Goal: Task Accomplishment & Management: Manage account settings

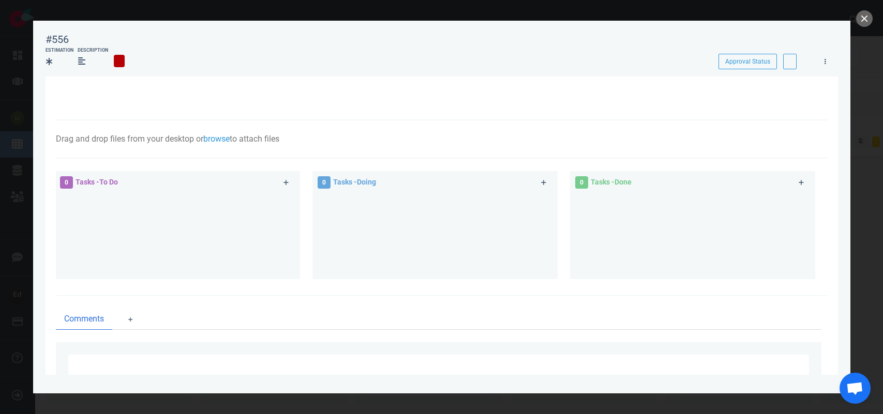
click at [860, 25] on button "close" at bounding box center [864, 18] width 17 height 17
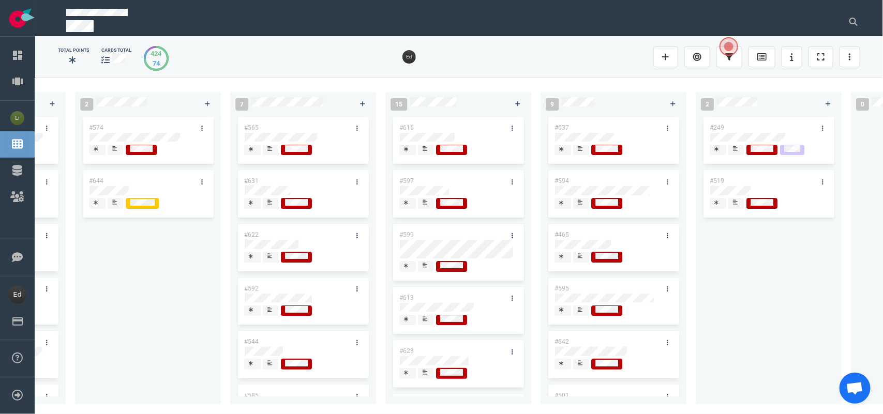
scroll to position [208, 0]
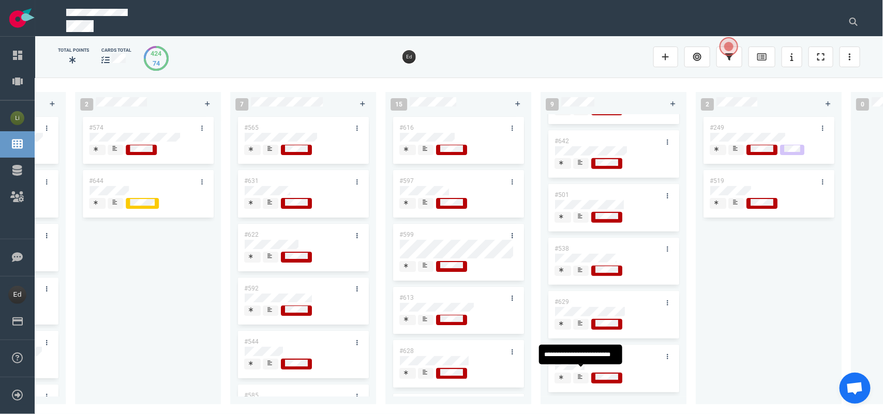
click at [584, 373] on span at bounding box center [581, 378] width 16 height 11
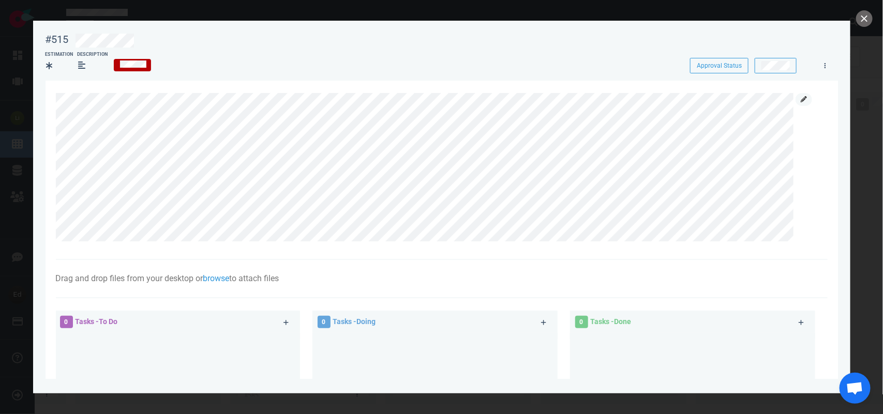
click at [802, 104] on link at bounding box center [804, 99] width 17 height 13
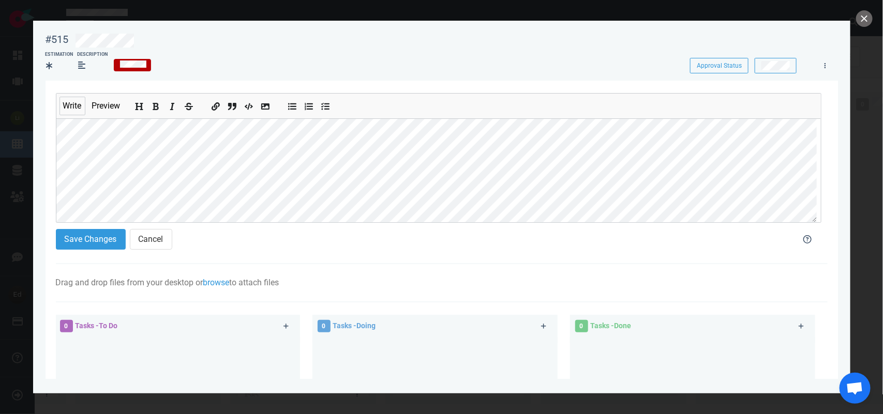
scroll to position [68, 0]
click at [92, 238] on button "Save Changes" at bounding box center [91, 239] width 70 height 21
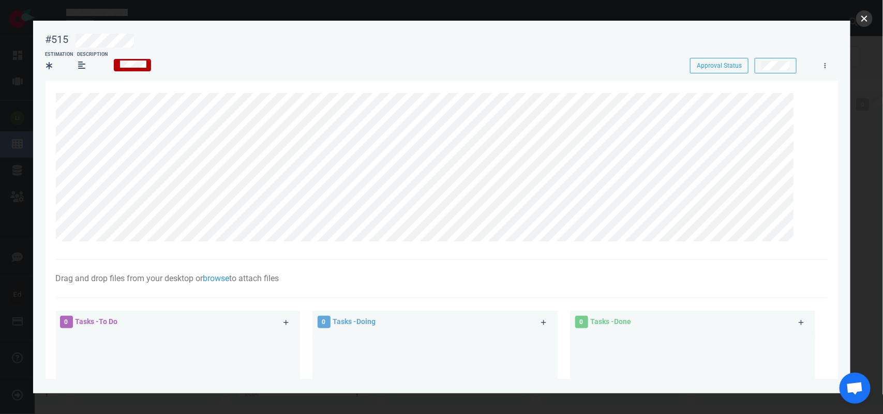
click at [860, 22] on button "close" at bounding box center [864, 18] width 17 height 17
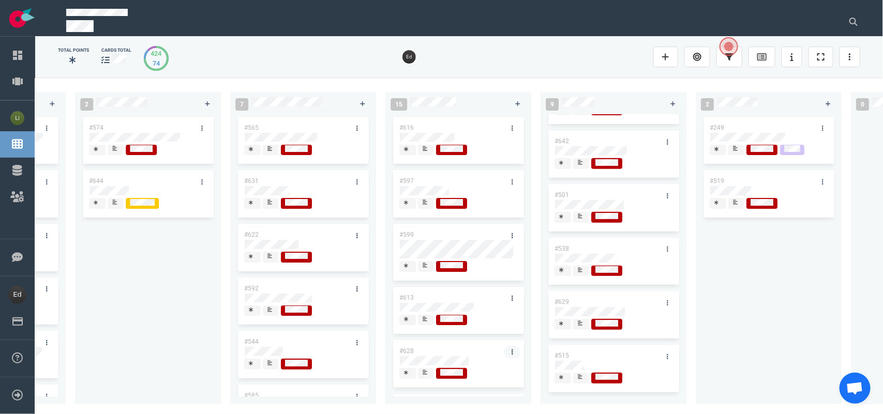
scroll to position [194, 0]
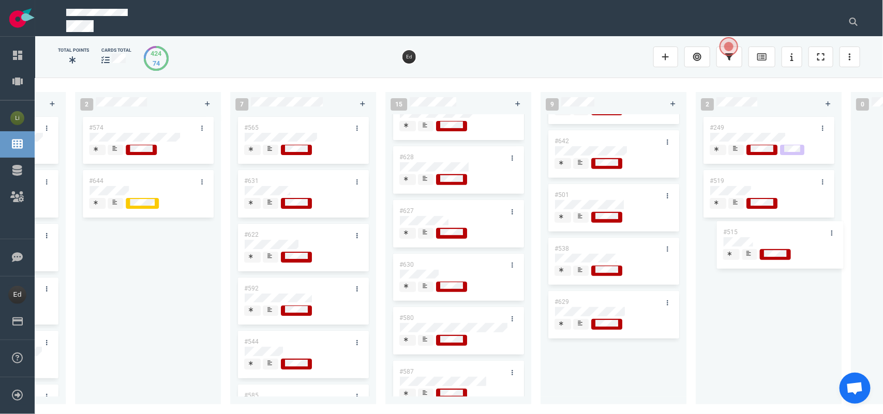
drag, startPoint x: 559, startPoint y: 352, endPoint x: 728, endPoint y: 234, distance: 206.2
click at [728, 234] on div "0 4 #656 #655 #654 #653 12 #641 #639 #634 #635 #608 #611 #602 #603 #548 3 #482 …" at bounding box center [459, 246] width 848 height 336
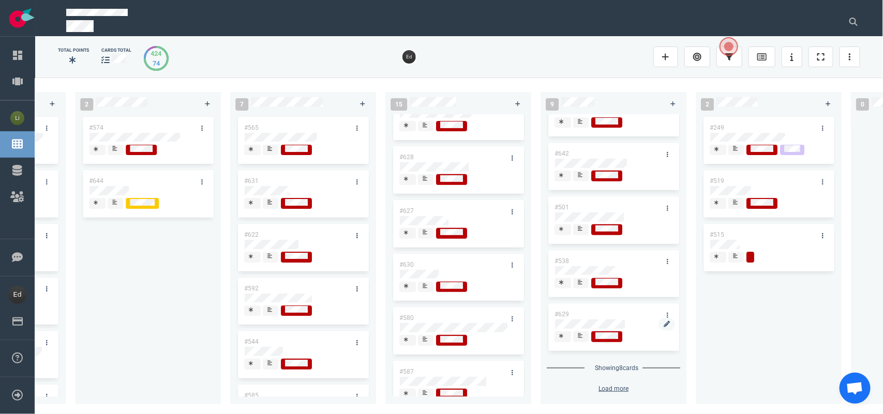
scroll to position [196, 0]
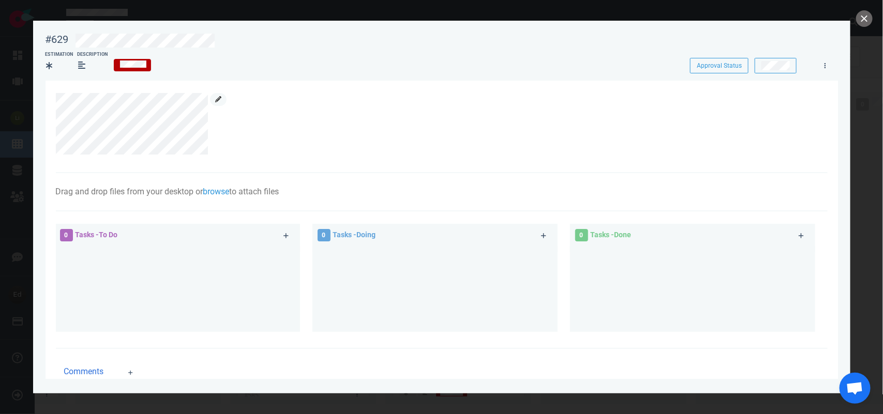
click at [213, 102] on link at bounding box center [218, 99] width 17 height 13
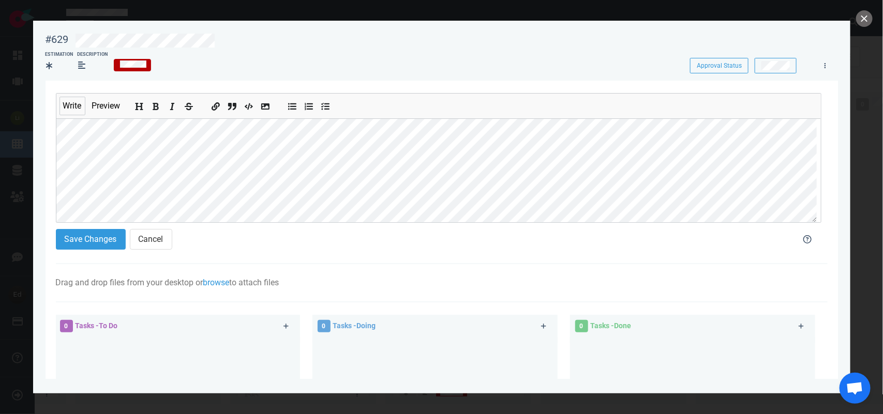
scroll to position [154, 0]
click at [78, 247] on button "Save Changes" at bounding box center [91, 239] width 70 height 21
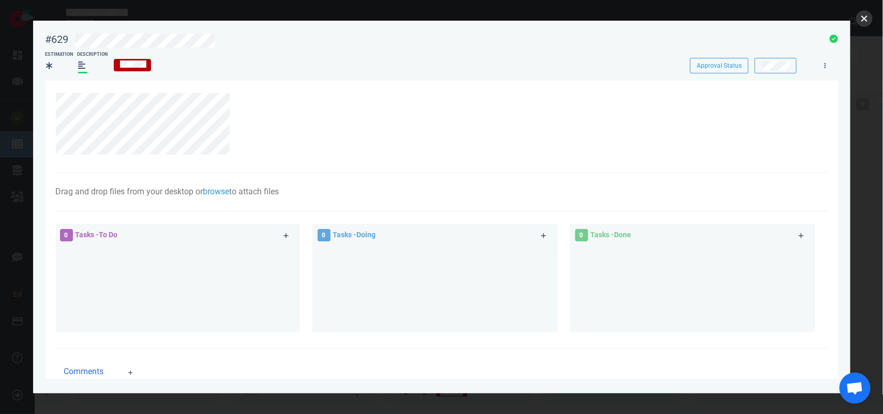
click at [870, 21] on button "close" at bounding box center [864, 18] width 17 height 17
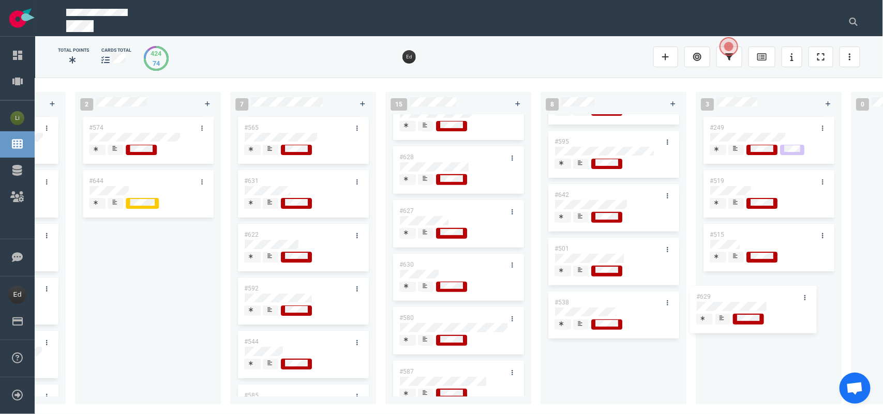
drag, startPoint x: 585, startPoint y: 347, endPoint x: 727, endPoint y: 294, distance: 151.9
click at [727, 294] on div "0 4 #656 #655 #654 #653 12 #641 #639 #634 #635 #608 #611 #602 #603 #548 3 #482 …" at bounding box center [459, 246] width 848 height 336
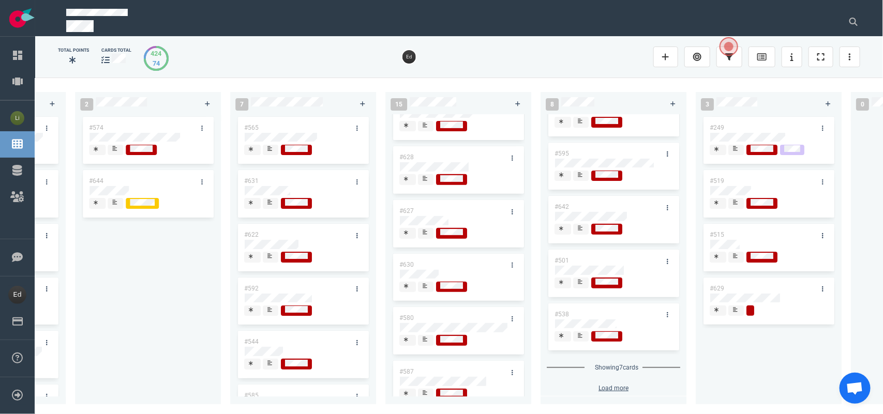
scroll to position [141, 0]
click at [580, 333] on icon at bounding box center [580, 335] width 5 height 5
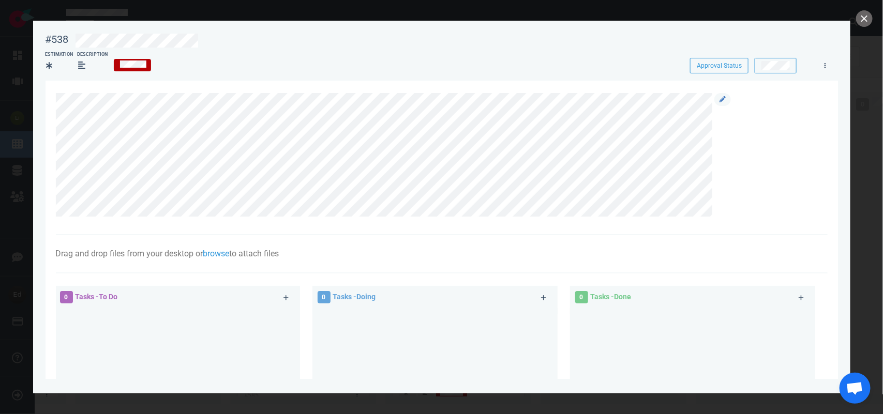
scroll to position [101, 0]
click at [724, 98] on icon at bounding box center [722, 99] width 6 height 6
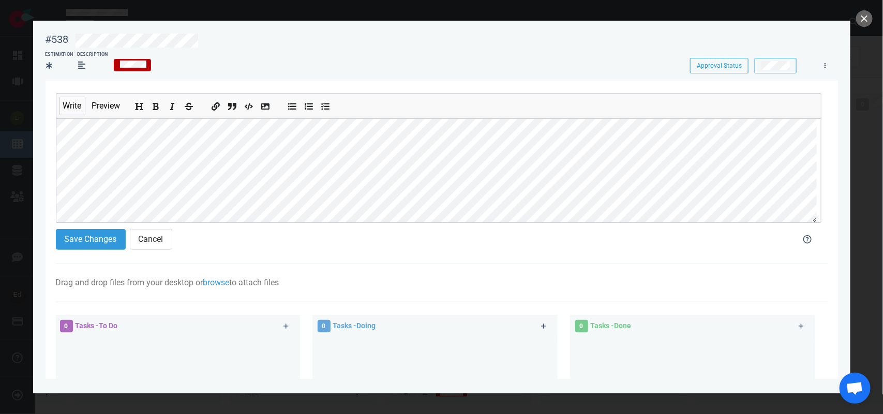
scroll to position [55, 0]
click at [101, 246] on button "Save Changes" at bounding box center [91, 239] width 70 height 21
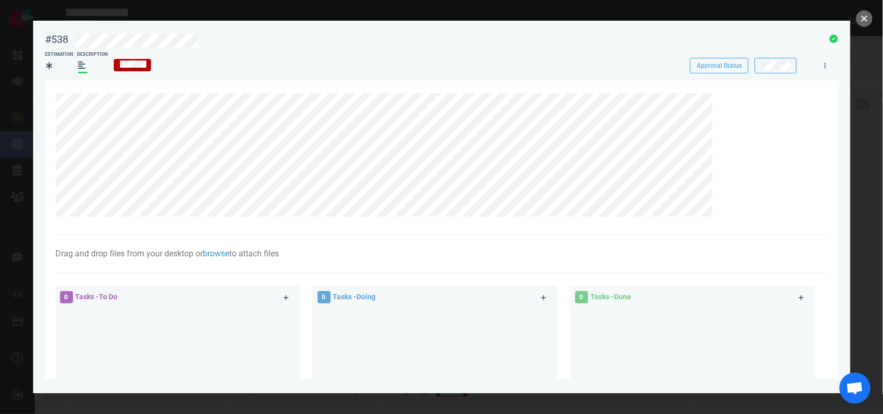
click at [866, 24] on button "close" at bounding box center [864, 18] width 17 height 17
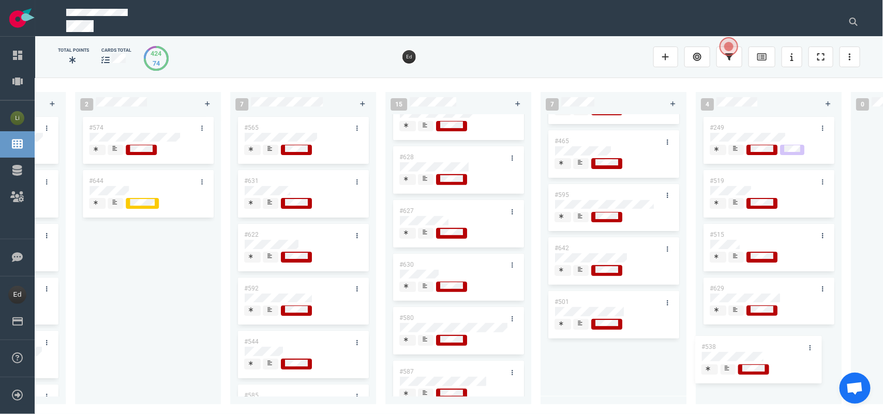
drag, startPoint x: 578, startPoint y: 346, endPoint x: 709, endPoint y: 339, distance: 131.0
click at [727, 343] on div "0 4 #656 #655 #654 #653 12 #641 #639 #634 #635 #608 #611 #602 #603 #548 3 #482 …" at bounding box center [459, 246] width 848 height 336
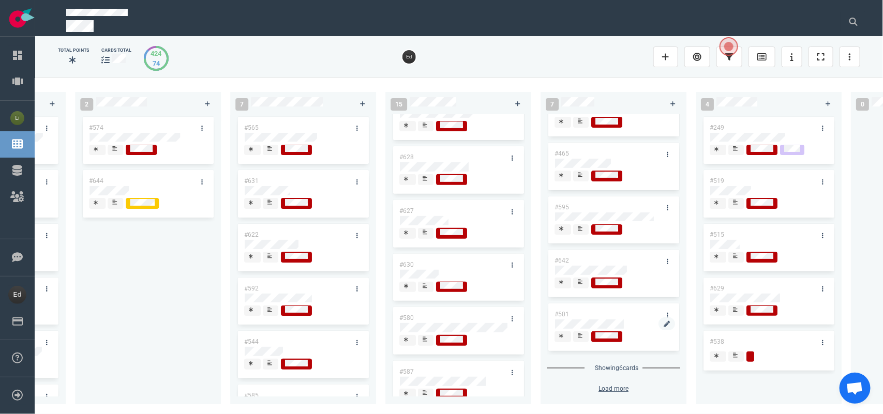
scroll to position [88, 0]
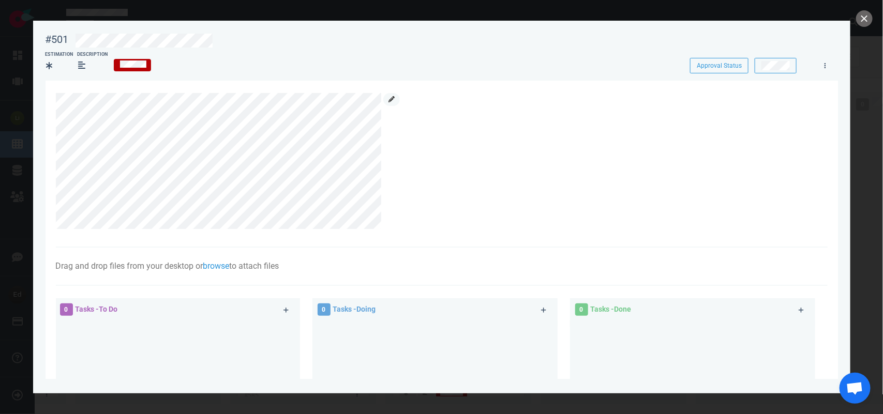
scroll to position [47, 0]
click at [397, 99] on link at bounding box center [391, 99] width 17 height 13
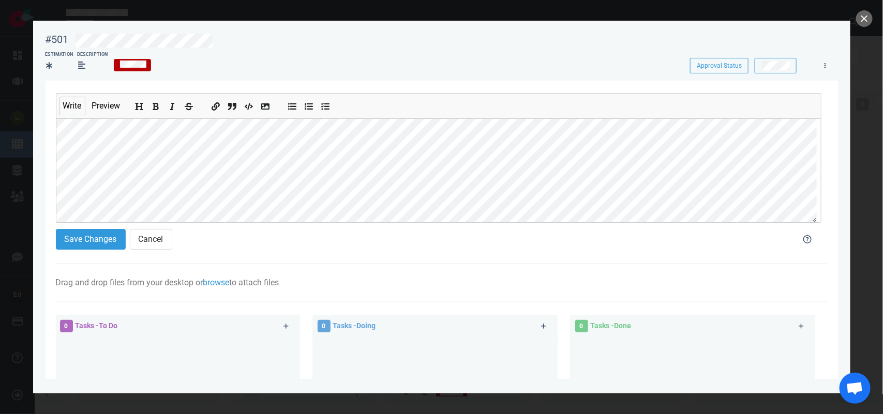
scroll to position [68, 0]
click at [101, 236] on button "Save Changes" at bounding box center [91, 239] width 70 height 21
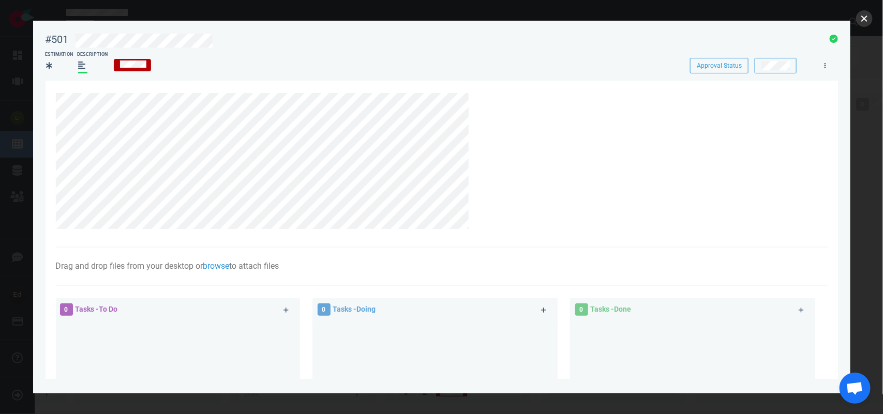
click at [859, 24] on button "close" at bounding box center [864, 18] width 17 height 17
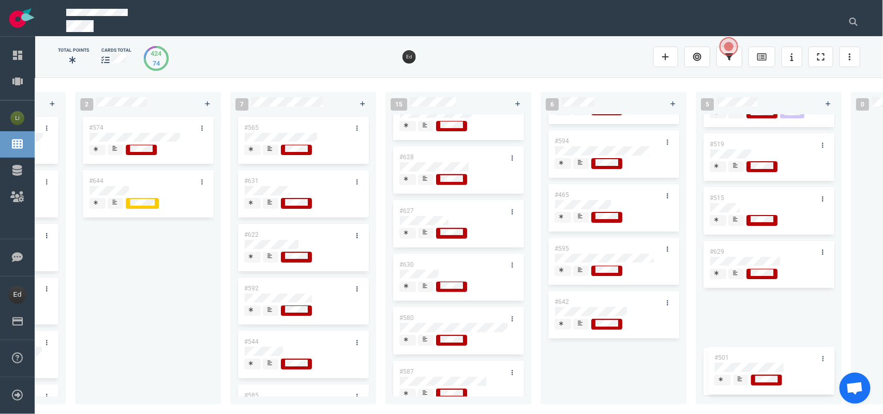
scroll to position [47, 0]
drag, startPoint x: 717, startPoint y: 348, endPoint x: 736, endPoint y: 353, distance: 19.2
click at [736, 353] on div "0 4 #656 #655 #654 #653 12 #641 #639 #634 #635 #608 #611 #602 #603 #548 3 #482 …" at bounding box center [459, 246] width 848 height 336
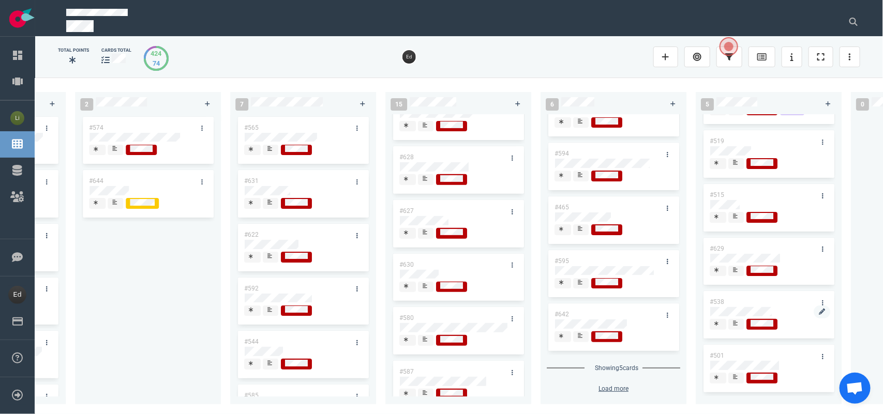
scroll to position [34, 0]
click at [578, 333] on icon at bounding box center [580, 335] width 5 height 5
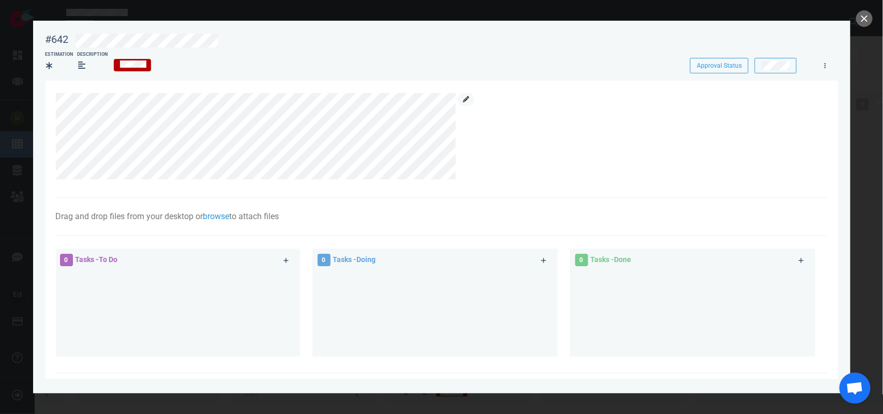
click at [466, 102] on icon at bounding box center [466, 99] width 6 height 6
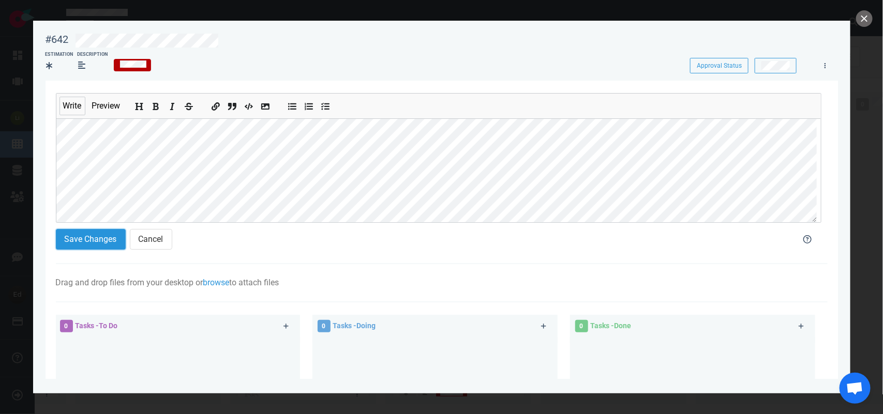
click at [65, 236] on button "Save Changes" at bounding box center [91, 239] width 70 height 21
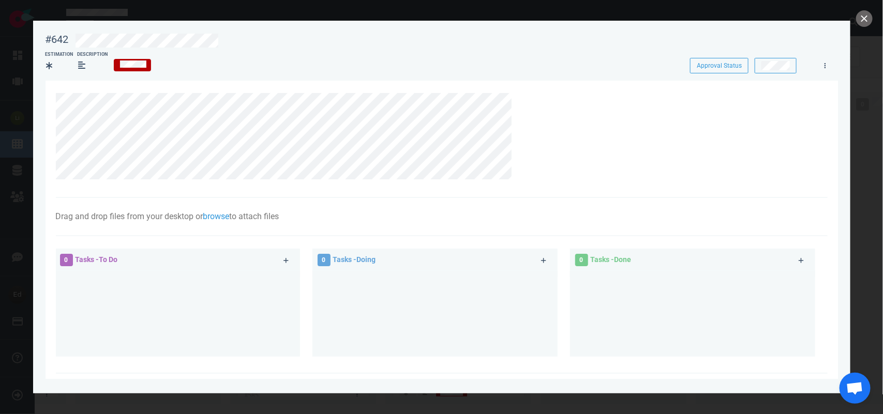
click at [855, 22] on div at bounding box center [441, 207] width 883 height 414
click at [857, 22] on button "close" at bounding box center [864, 18] width 17 height 17
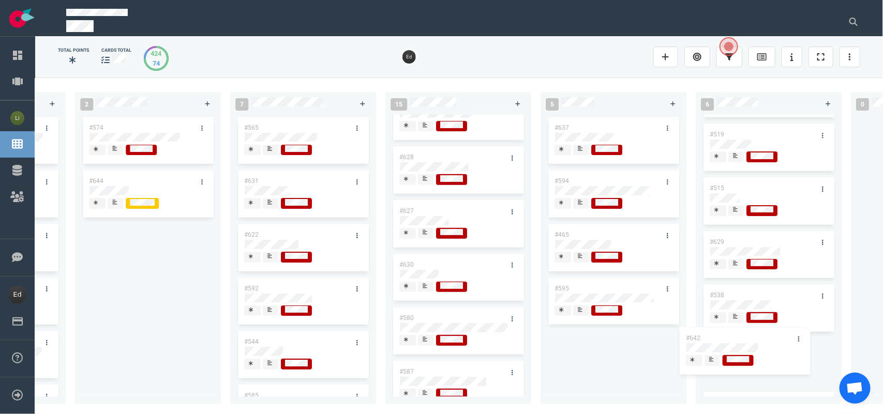
scroll to position [56, 0]
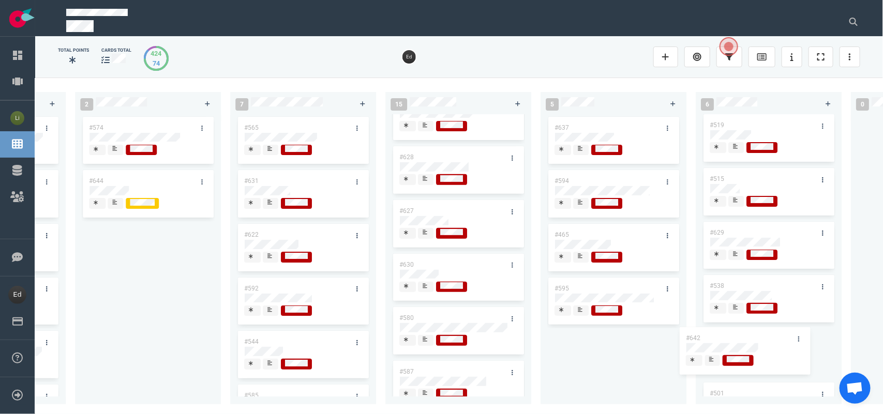
drag, startPoint x: 619, startPoint y: 340, endPoint x: 751, endPoint y: 335, distance: 132.0
click at [751, 335] on div "0 4 #656 #655 #654 #653 12 #641 #639 #634 #635 #608 #611 #602 #603 #548 3 #482 …" at bounding box center [459, 246] width 848 height 336
click at [578, 314] on div at bounding box center [581, 315] width 6 height 2
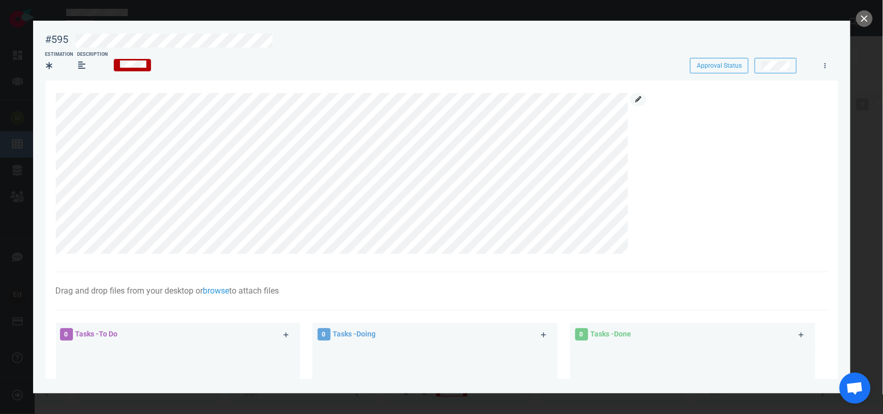
click at [638, 106] on link at bounding box center [638, 99] width 17 height 13
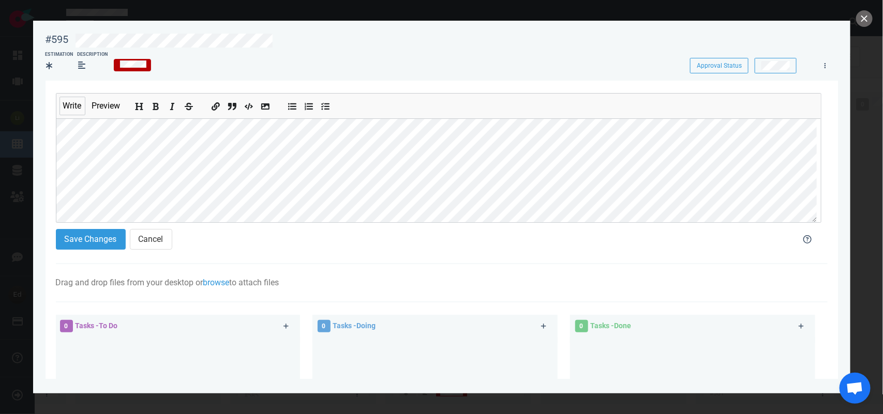
scroll to position [93, 0]
click at [68, 239] on button "Save Changes" at bounding box center [91, 239] width 70 height 21
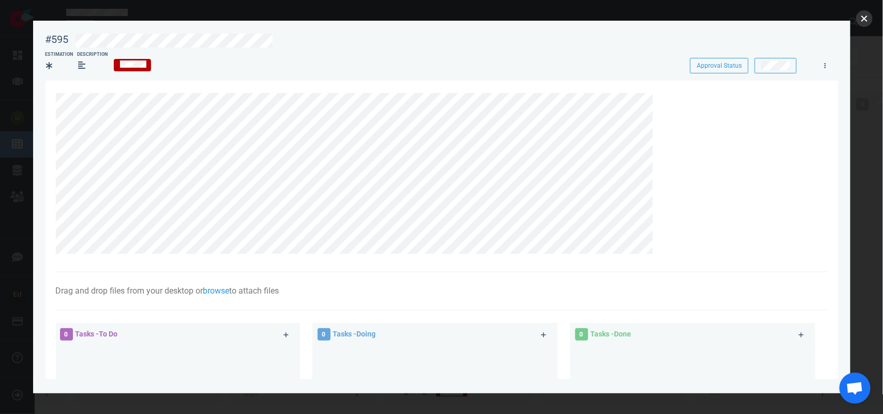
click at [859, 20] on button "close" at bounding box center [864, 18] width 17 height 17
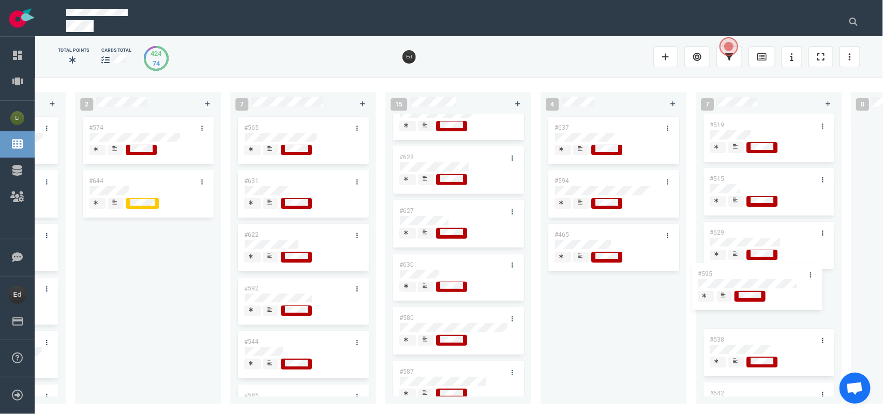
drag, startPoint x: 597, startPoint y: 291, endPoint x: 741, endPoint y: 276, distance: 144.6
click at [741, 276] on div "0 4 #656 #655 #654 #653 12 #641 #639 #634 #635 #608 #611 #602 #603 #548 3 #482 …" at bounding box center [459, 246] width 848 height 336
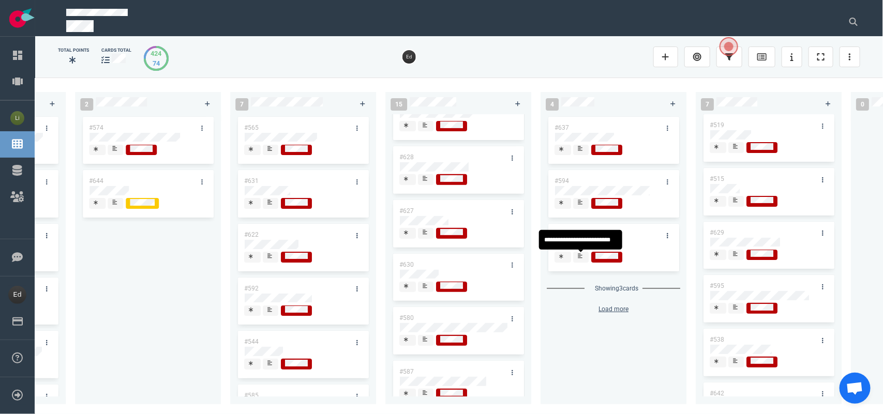
click at [586, 261] on span at bounding box center [581, 257] width 16 height 11
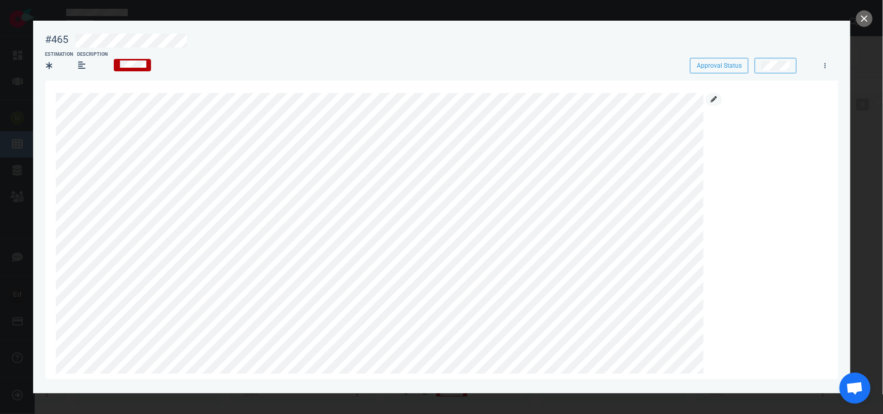
click at [712, 97] on icon at bounding box center [714, 99] width 6 height 6
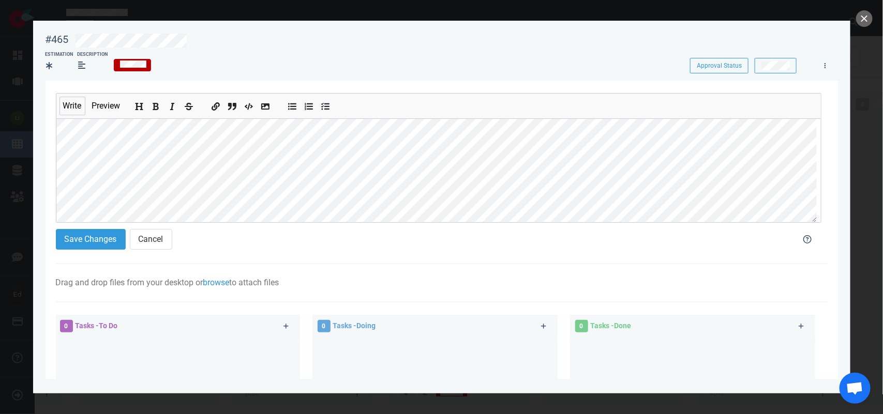
scroll to position [217, 0]
click at [86, 233] on button "Save Changes" at bounding box center [91, 239] width 70 height 21
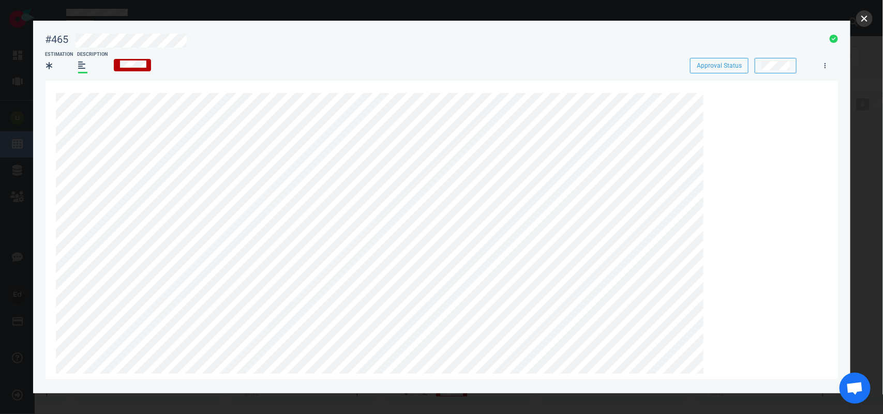
click at [866, 19] on button "close" at bounding box center [864, 18] width 17 height 17
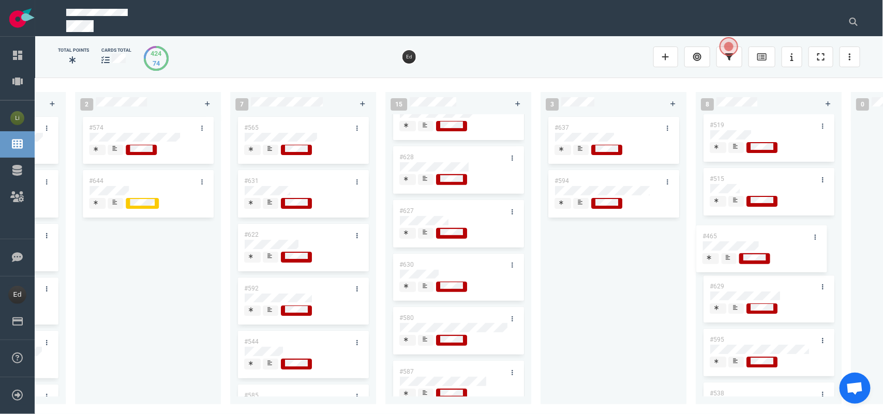
drag, startPoint x: 573, startPoint y: 232, endPoint x: 726, endPoint y: 229, distance: 152.6
click at [726, 229] on div "0 4 #656 #655 #654 #653 12 #641 #639 #634 #635 #608 #611 #602 #603 #548 3 #482 …" at bounding box center [459, 246] width 848 height 336
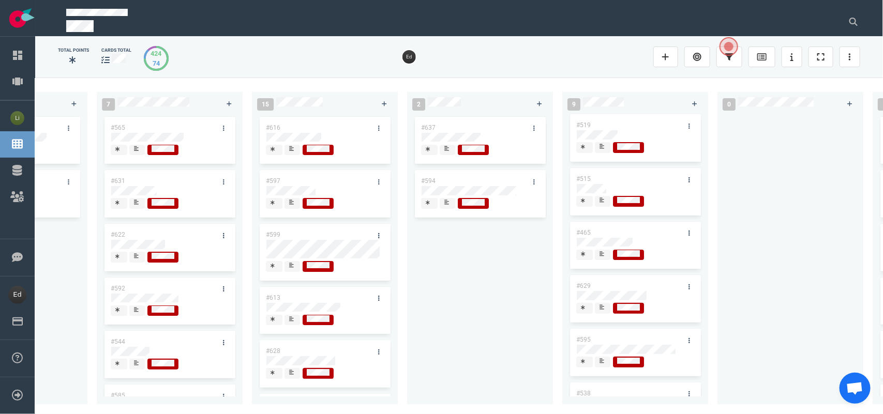
scroll to position [0, 1404]
